Goal: Task Accomplishment & Management: Use online tool/utility

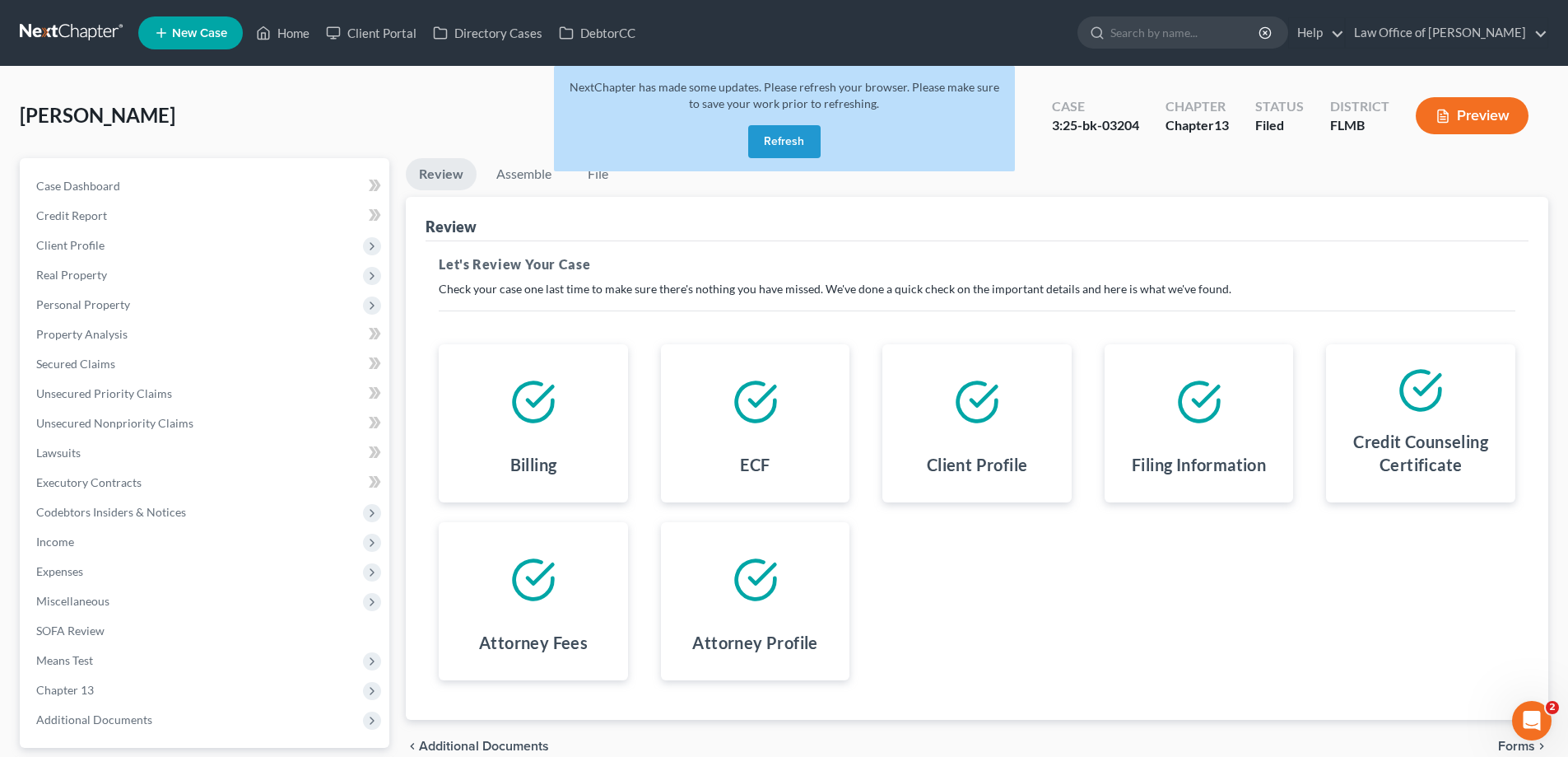
click at [85, 37] on link at bounding box center [73, 33] width 106 height 30
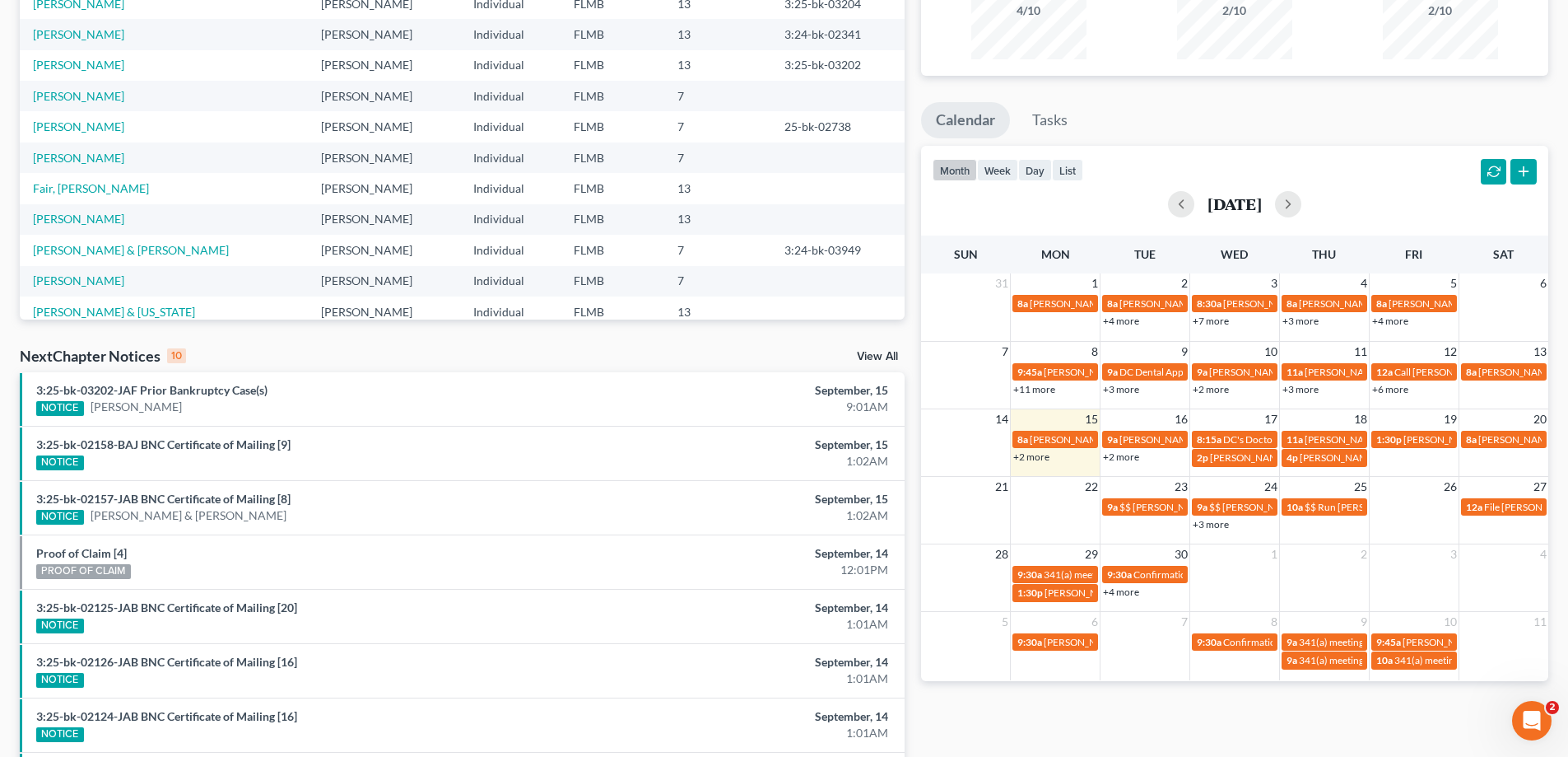
click at [1031, 461] on link "+2 more" at bounding box center [1031, 456] width 36 height 12
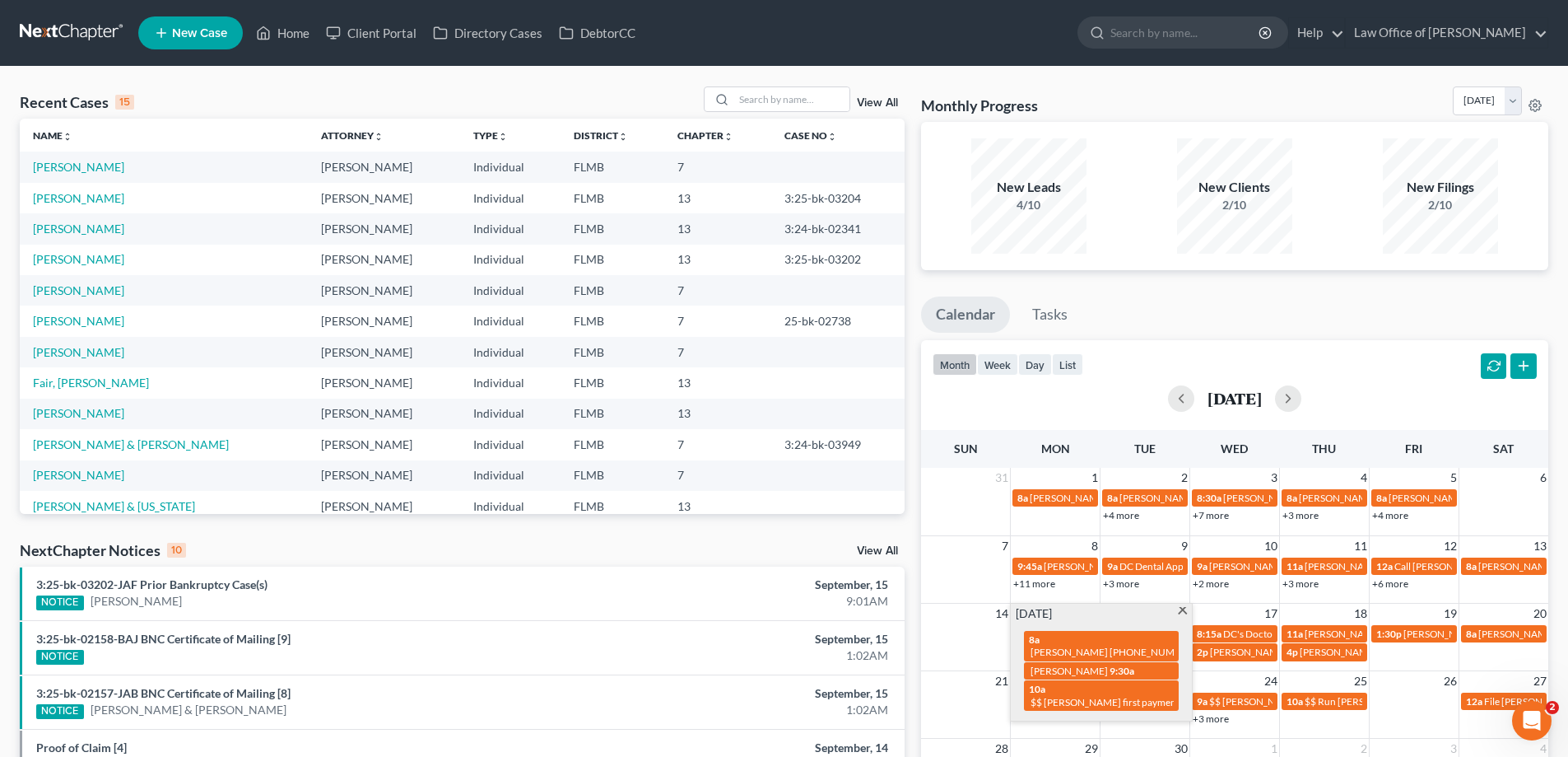
click at [185, 37] on span "New Case" at bounding box center [199, 33] width 55 height 12
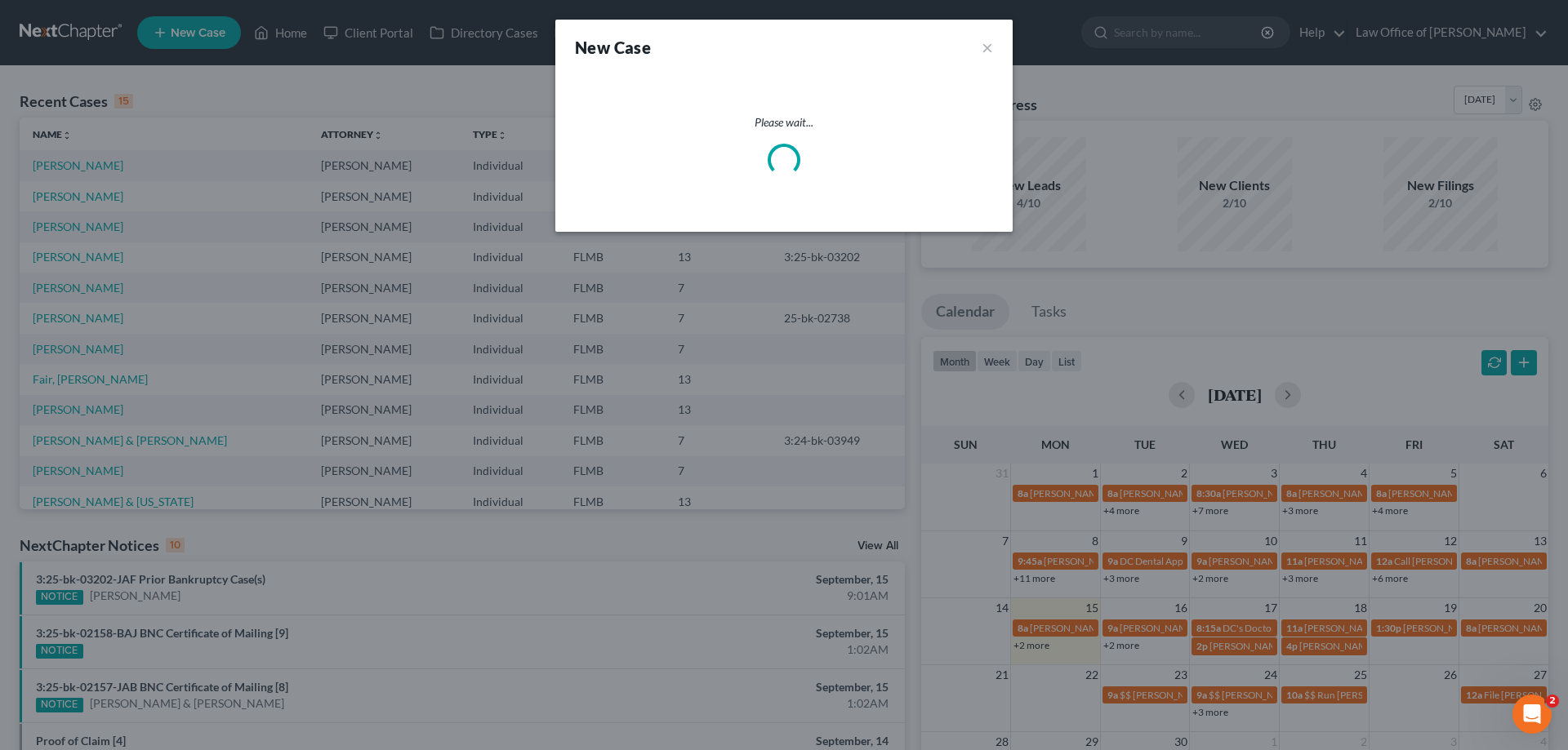
select select "15"
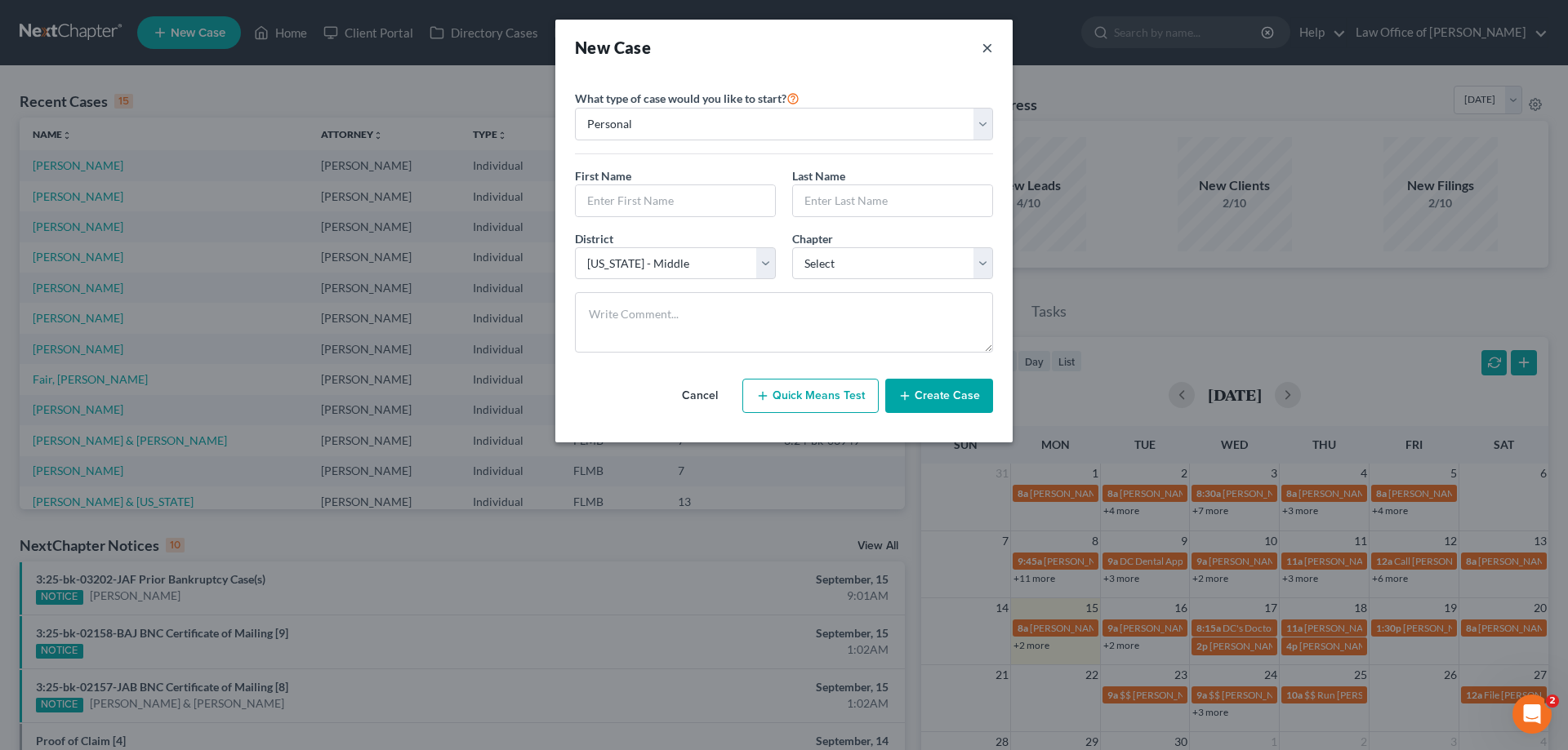
click at [985, 51] on button "×" at bounding box center [988, 47] width 12 height 23
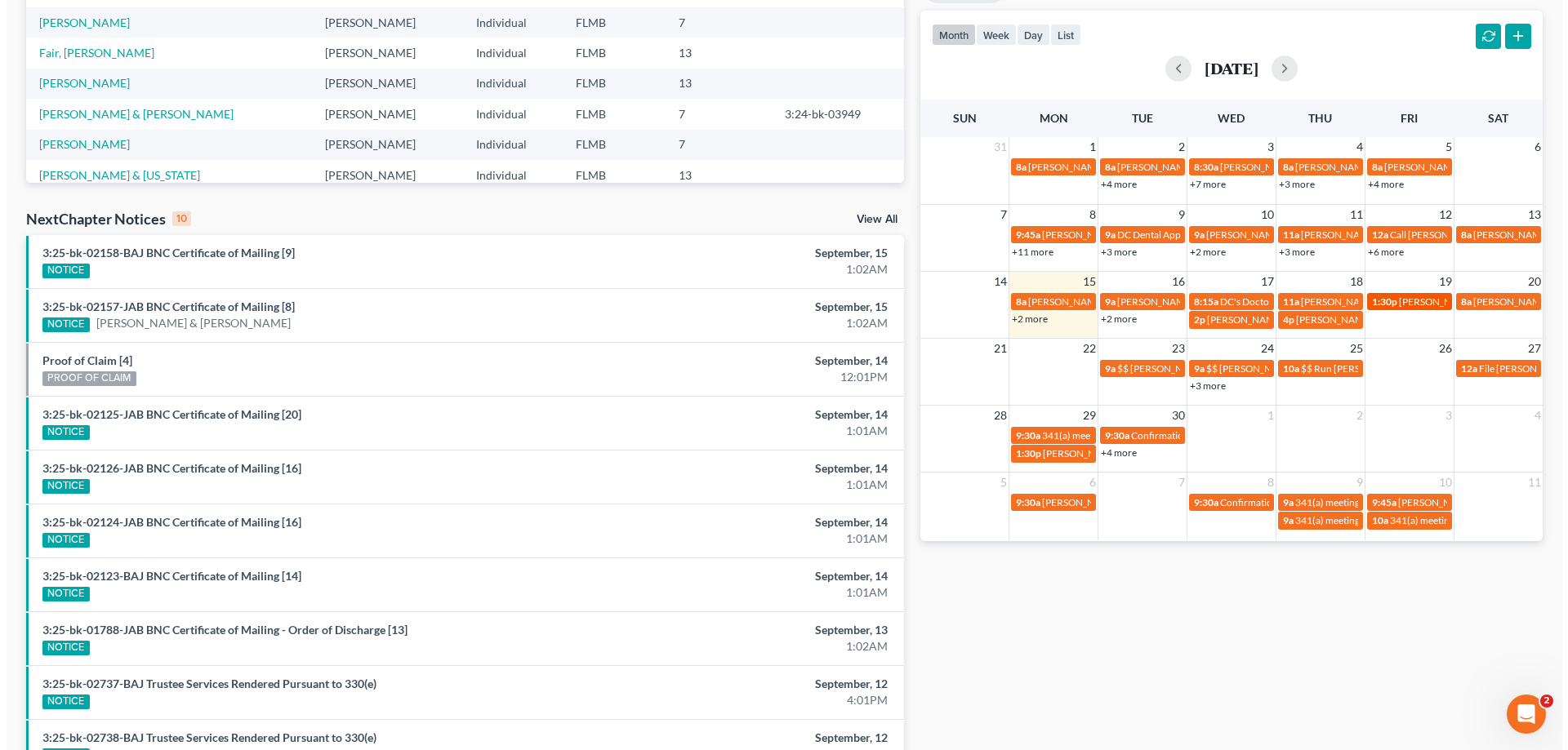
scroll to position [327, 0]
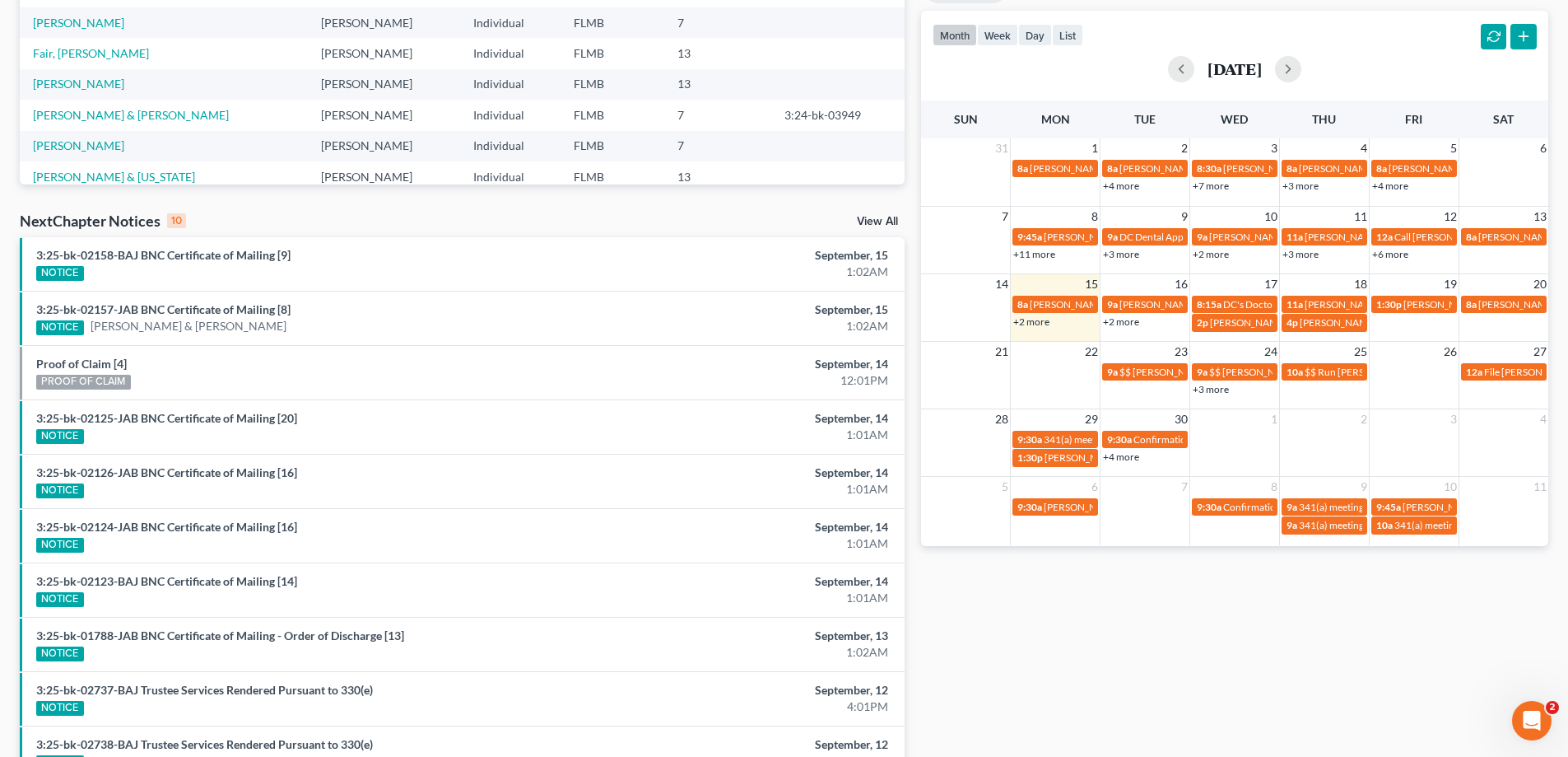
click at [1415, 331] on td "1:30p Clarence Greena and Barabara Susan Green 229-206-5138" at bounding box center [1414, 313] width 90 height 38
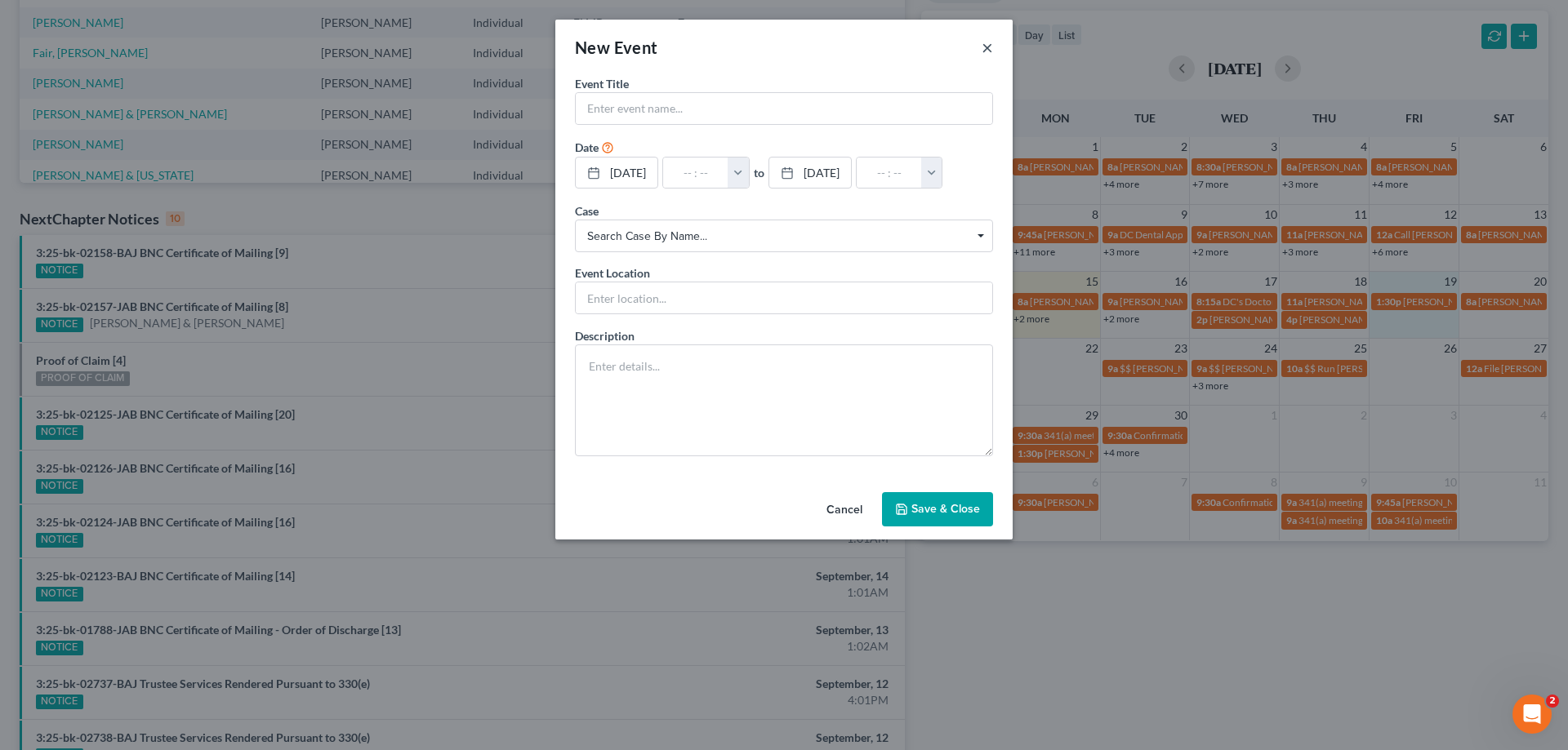
click at [986, 45] on button "×" at bounding box center [988, 47] width 12 height 20
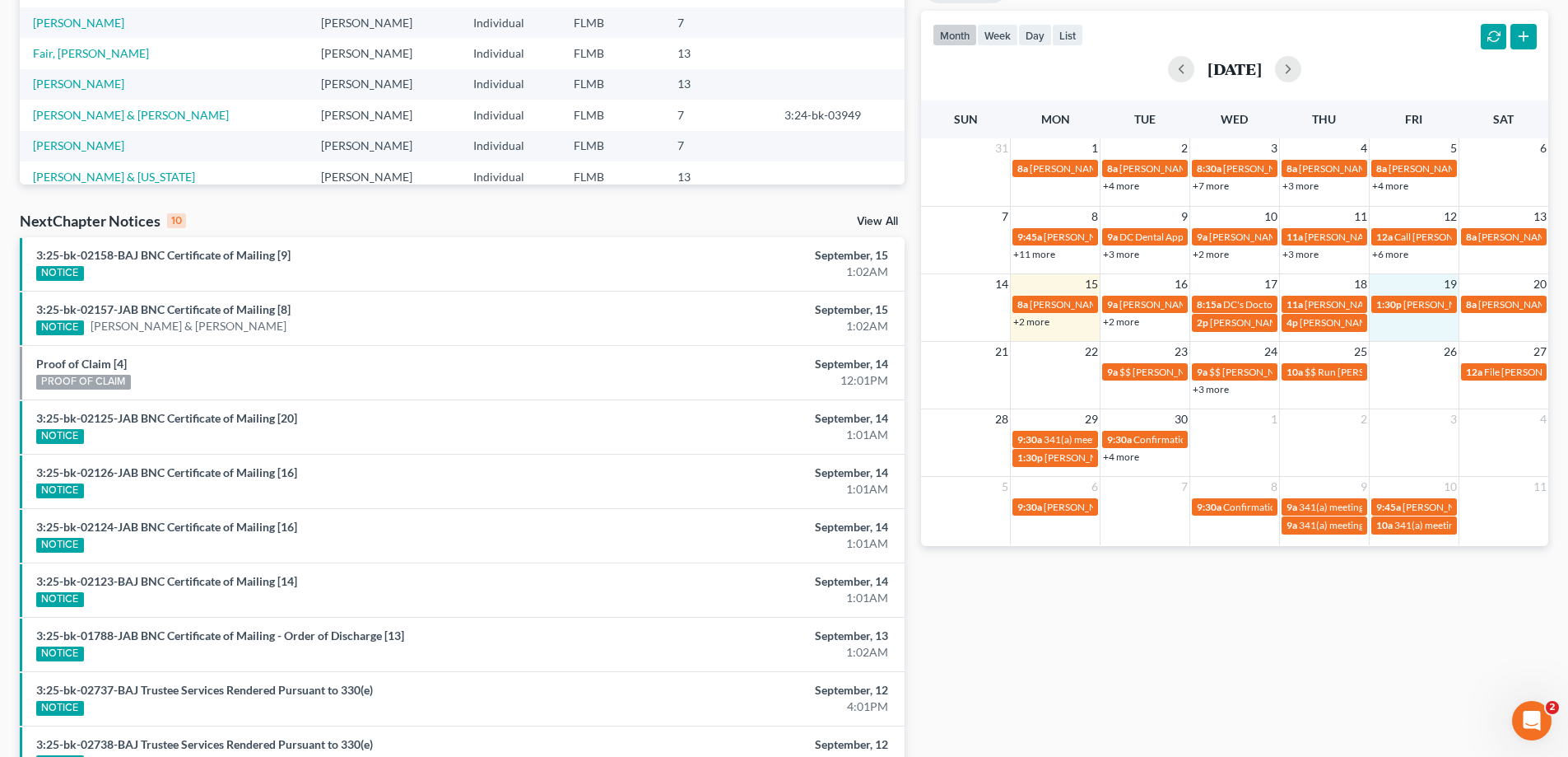
click at [1434, 326] on td "1:30p Clarence Greena and Barabara Susan Green 229-206-5138" at bounding box center [1414, 313] width 90 height 38
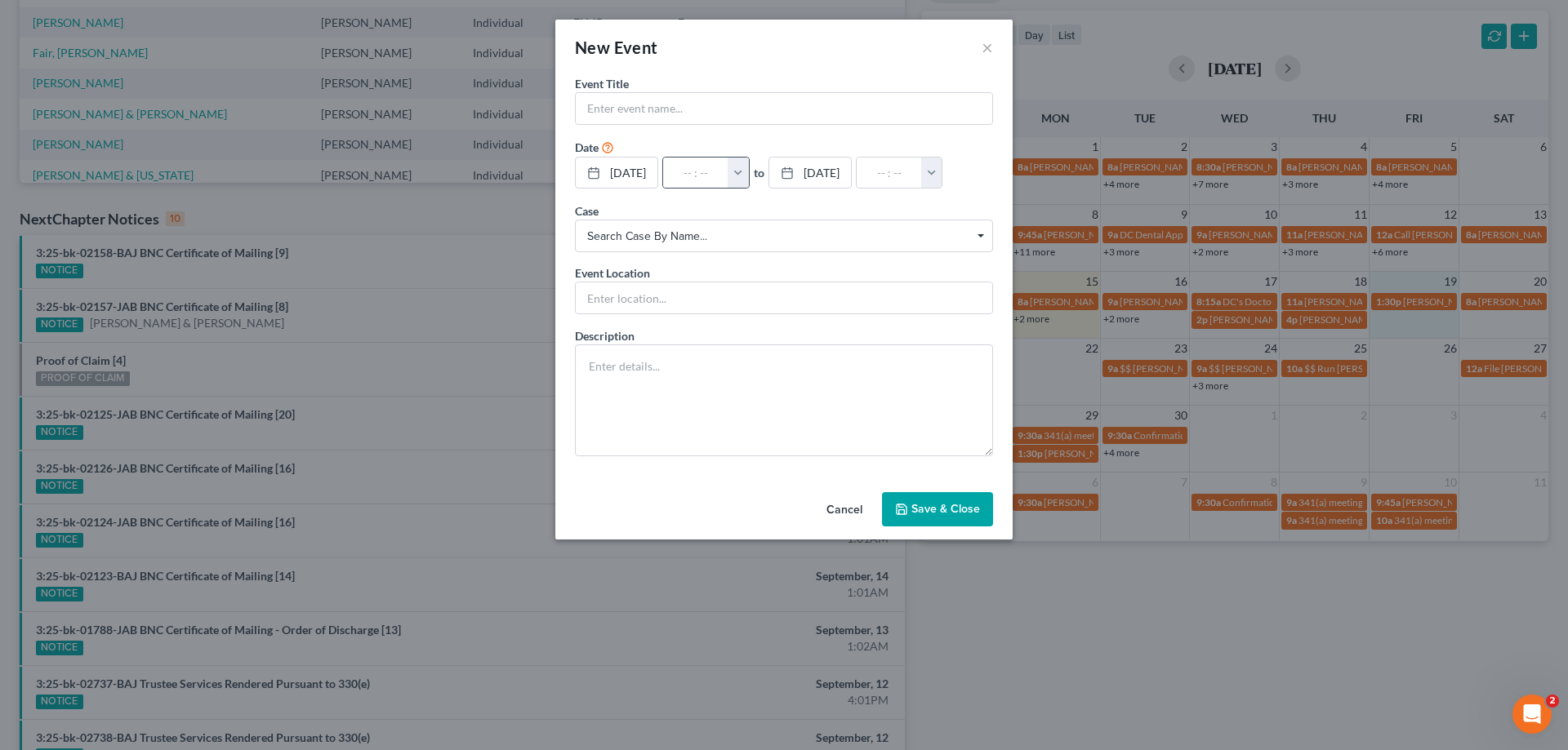
click at [748, 170] on button "button" at bounding box center [737, 172] width 21 height 31
click at [791, 266] on link "4:00pm" at bounding box center [773, 270] width 91 height 28
type input "4:00pm"
type input "05:00pm"
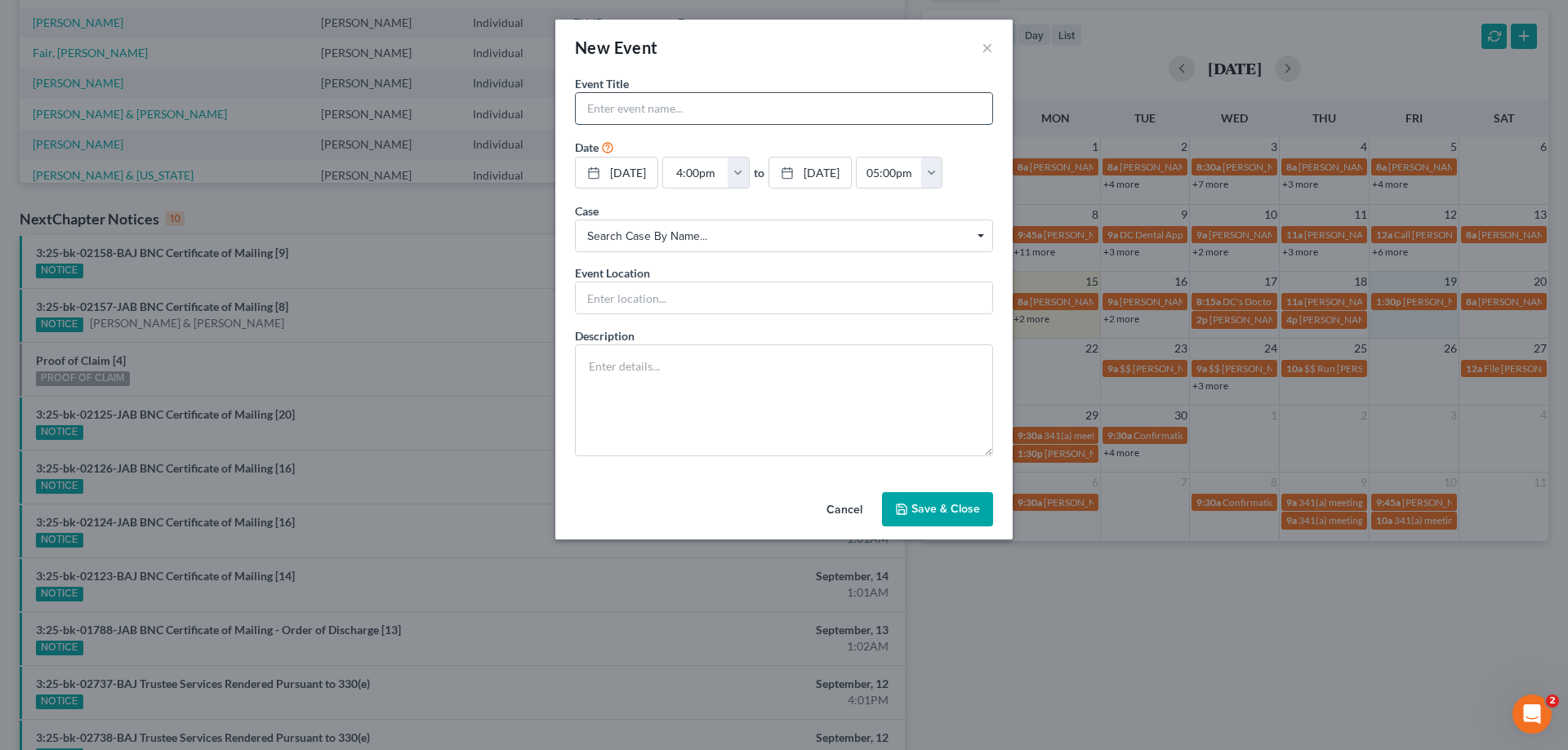
click at [780, 101] on input "text" at bounding box center [784, 108] width 417 height 31
type input "Sean and Pamela Bennett"
click at [957, 505] on button "Save & Close" at bounding box center [937, 509] width 111 height 35
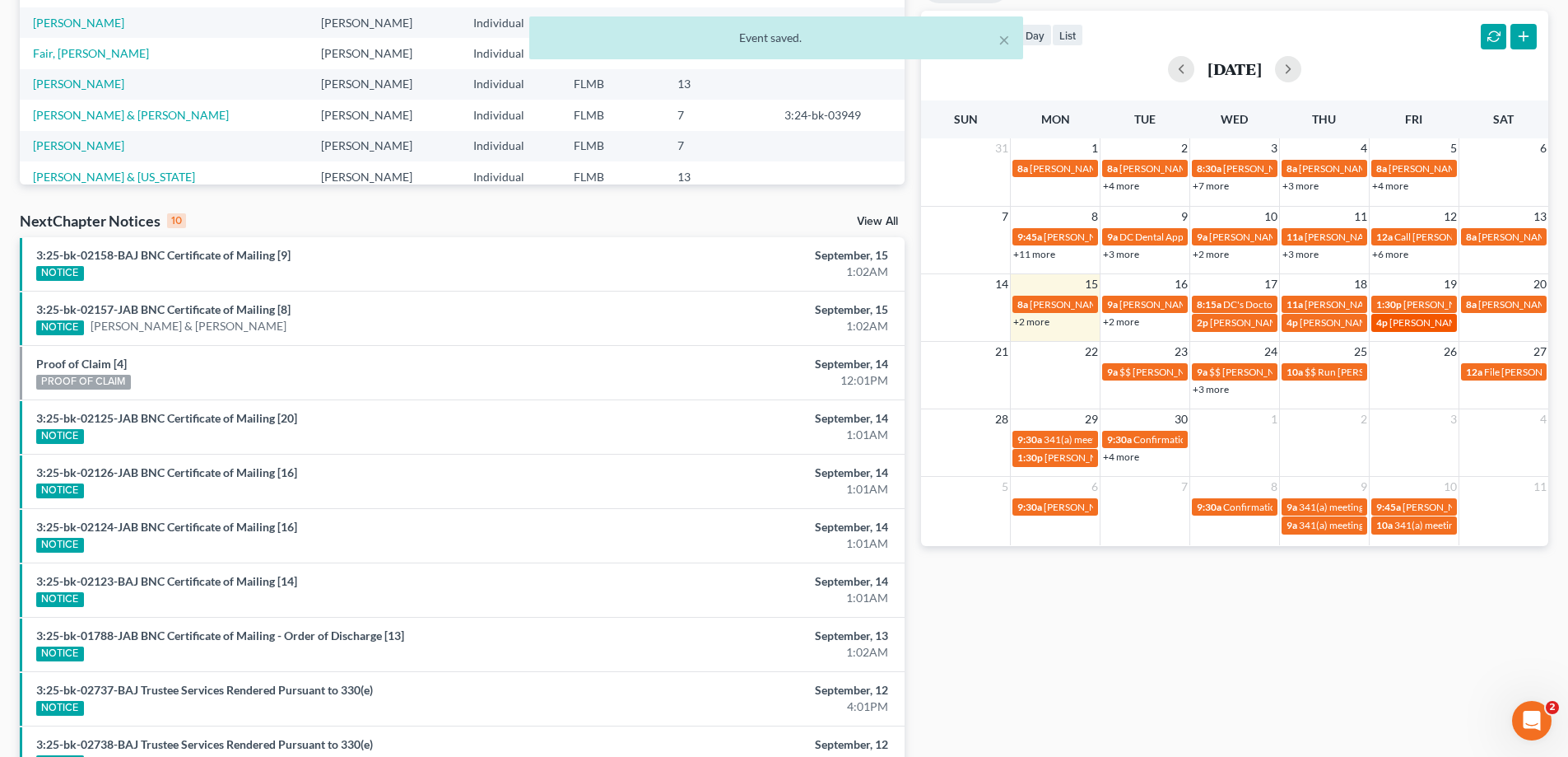
click at [1416, 329] on span "Sean and Pamela Bennett" at bounding box center [1476, 323] width 175 height 12
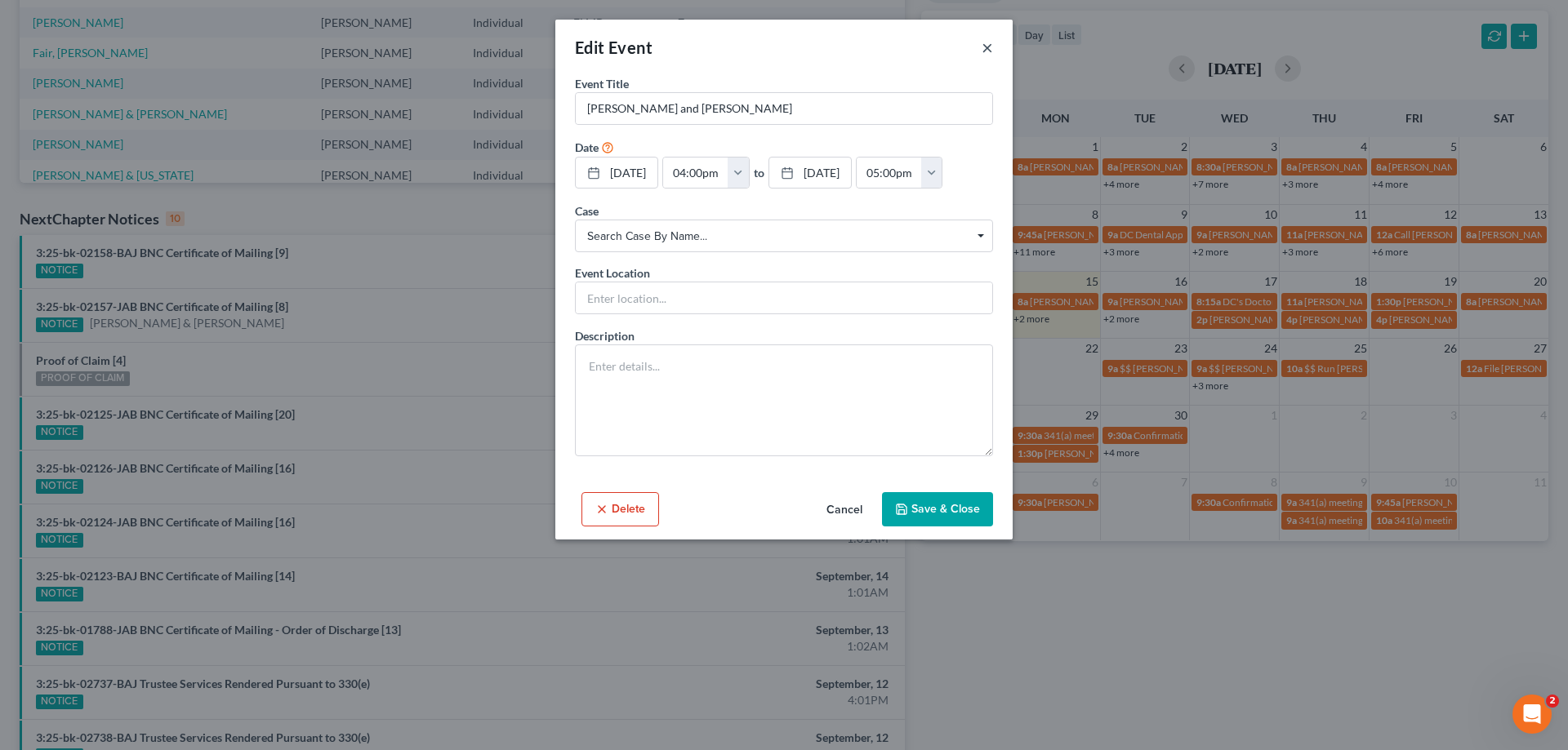
click at [989, 52] on button "×" at bounding box center [988, 47] width 12 height 20
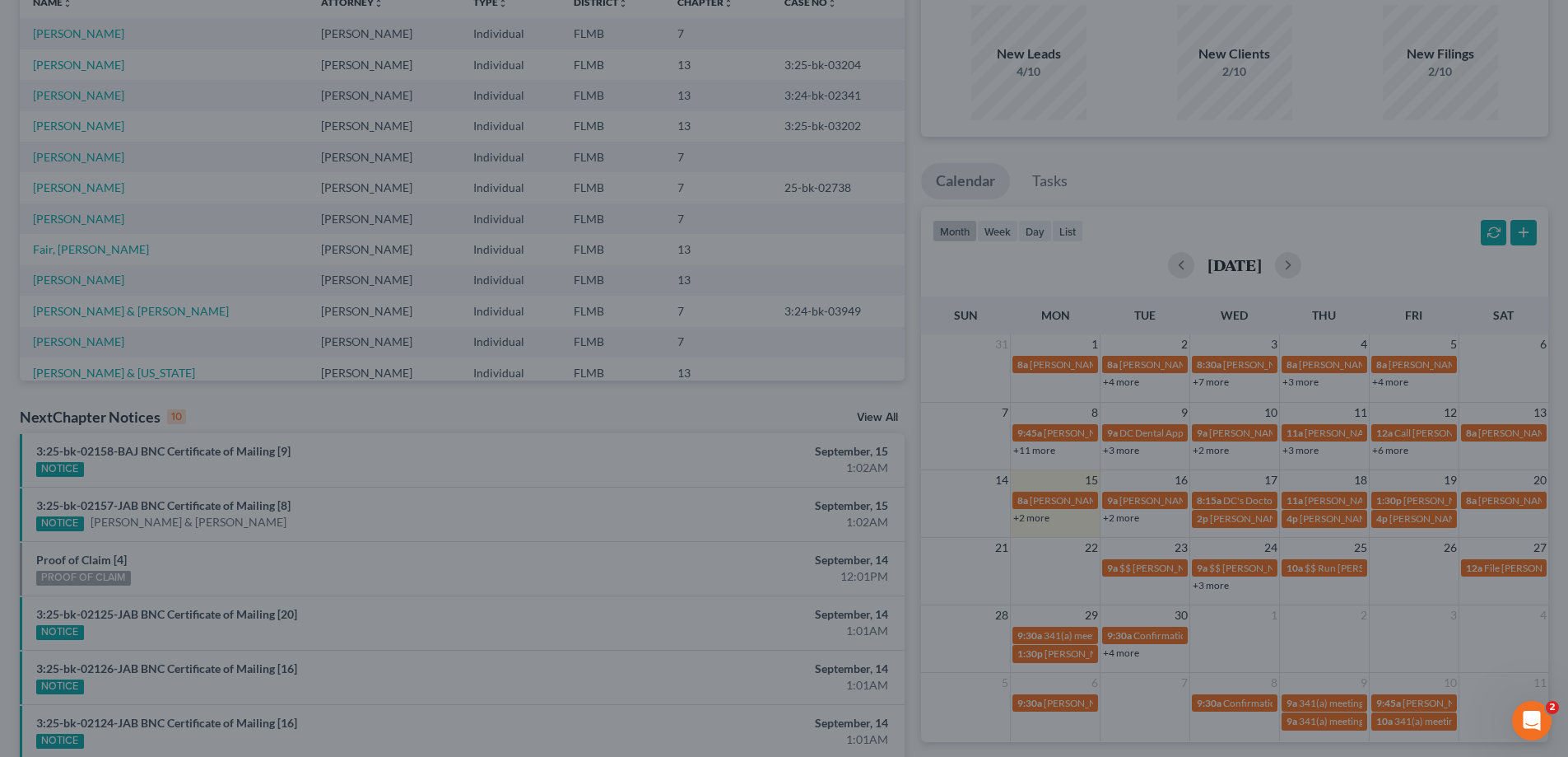
scroll to position [0, 0]
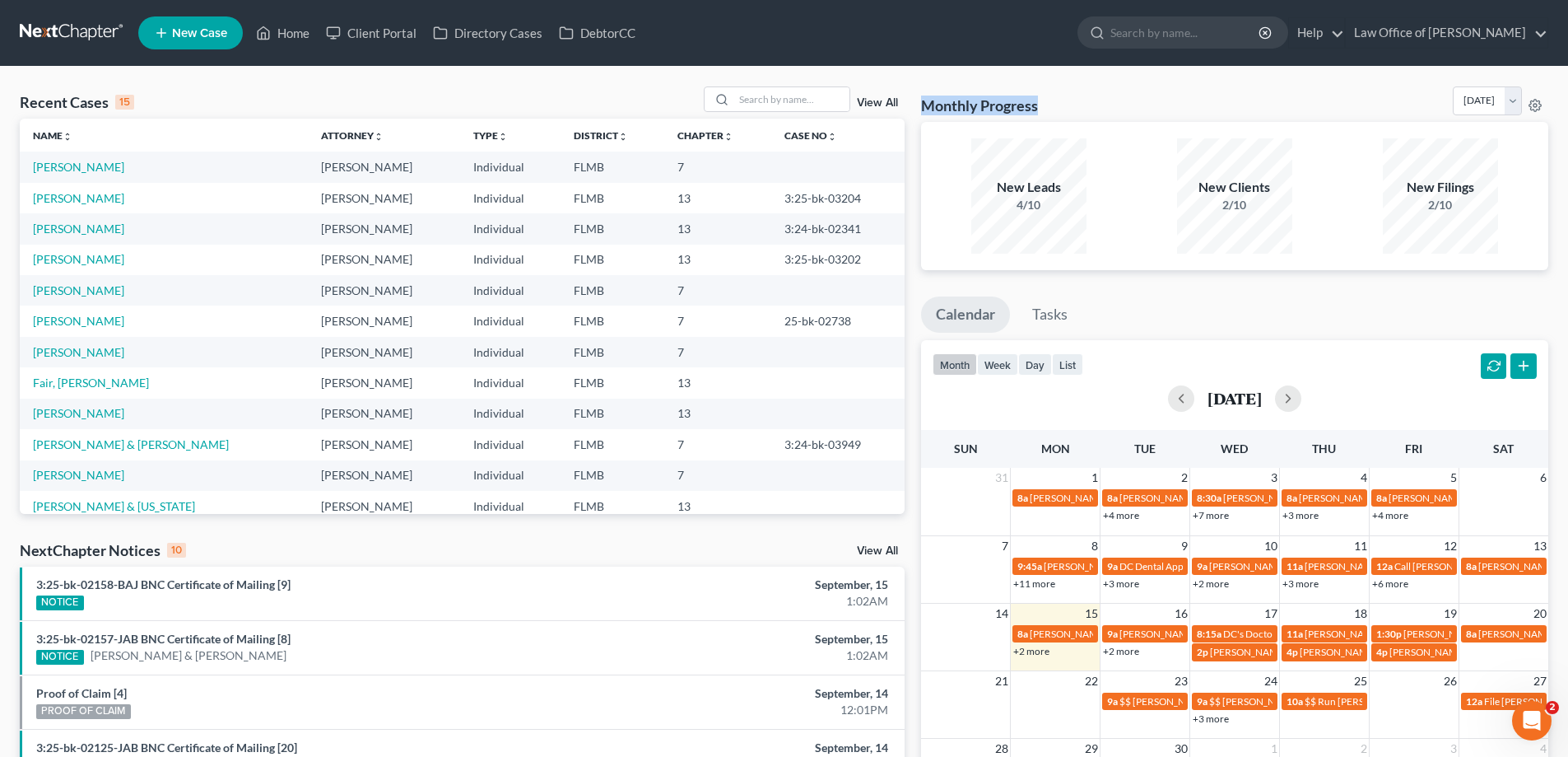
drag, startPoint x: 1079, startPoint y: 100, endPoint x: 917, endPoint y: 82, distance: 163.0
click at [917, 82] on div "Recent Cases 15 View All Name unfold_more expand_more expand_less Attorney unfo…" at bounding box center [784, 611] width 1568 height 1089
